Goal: Information Seeking & Learning: Learn about a topic

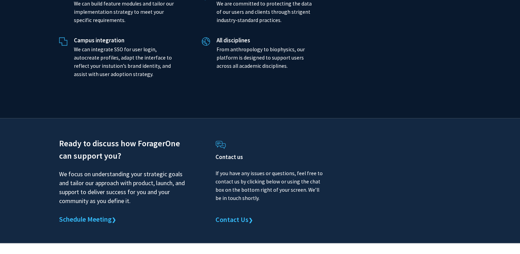
scroll to position [1618, 0]
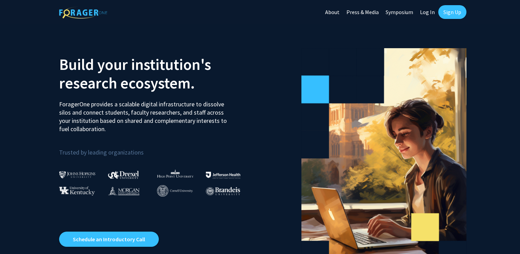
click at [451, 13] on link "Sign Up" at bounding box center [452, 12] width 28 height 14
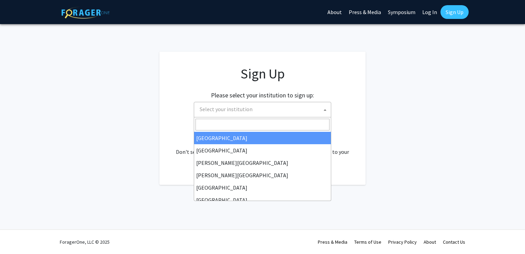
click at [244, 108] on span "Select your institution" at bounding box center [226, 109] width 53 height 7
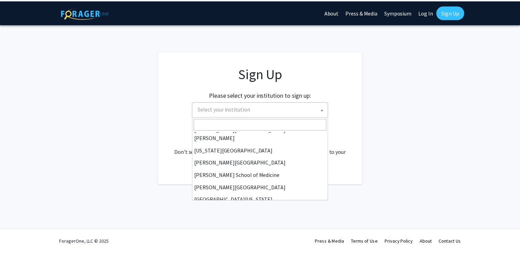
scroll to position [241, 0]
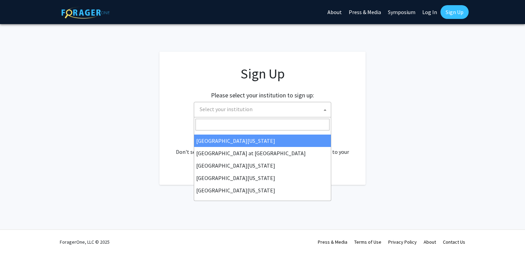
click at [391, 123] on app-signup "Sign Up Please select your institution to sign up: [GEOGRAPHIC_DATA] [GEOGRAPHI…" at bounding box center [262, 118] width 525 height 133
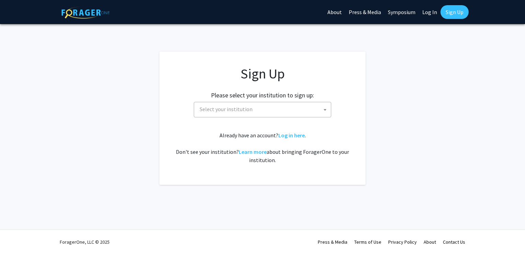
click at [335, 9] on link "About" at bounding box center [334, 12] width 21 height 24
